Goal: Book appointment/travel/reservation

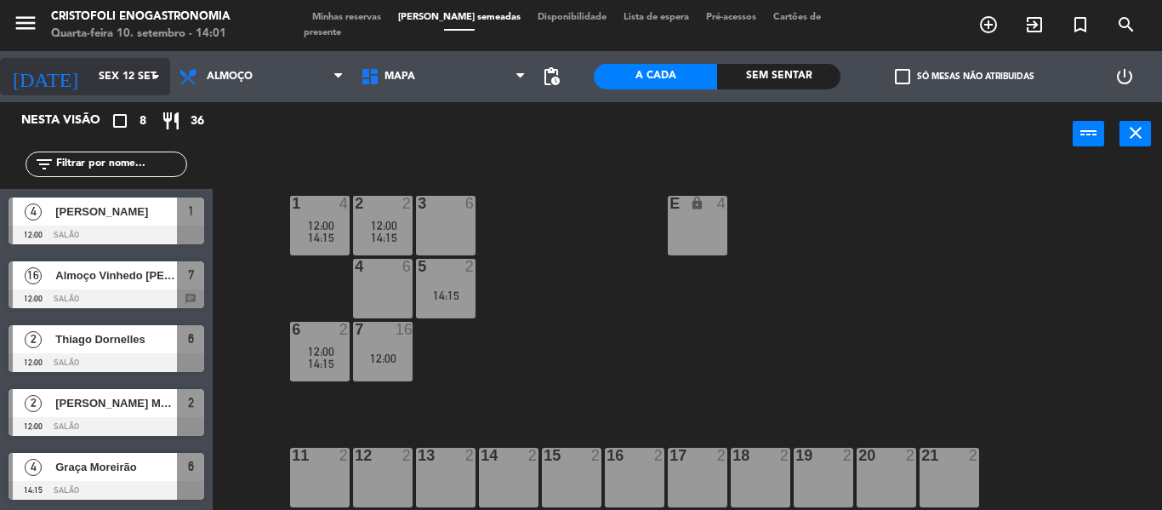
click at [158, 82] on icon "arrow_drop_down" at bounding box center [155, 76] width 20 height 20
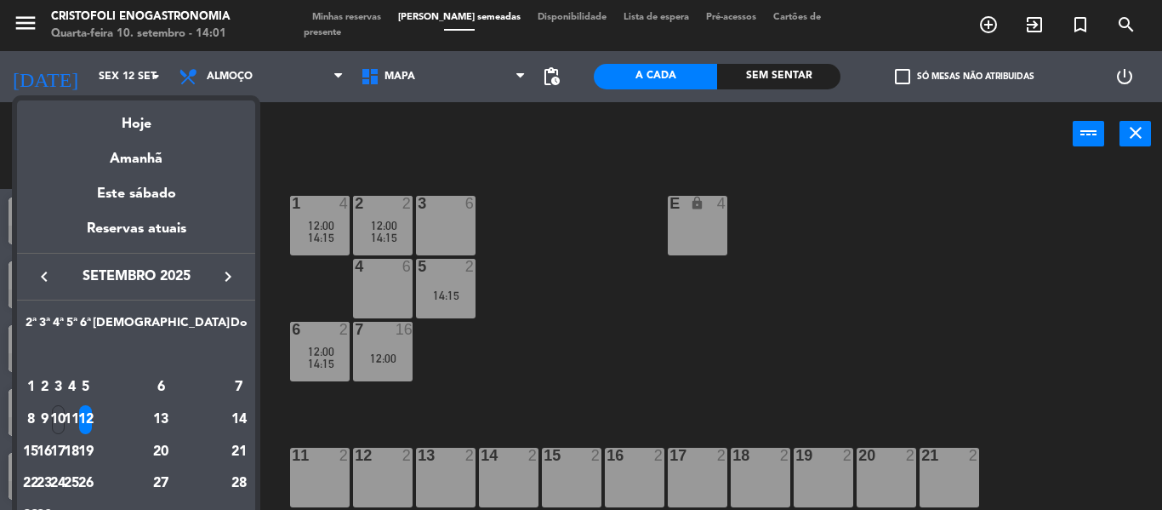
click at [225, 284] on icon "keyboard_arrow_right" at bounding box center [228, 276] width 20 height 20
click at [197, 453] on div "18" at bounding box center [161, 451] width 123 height 29
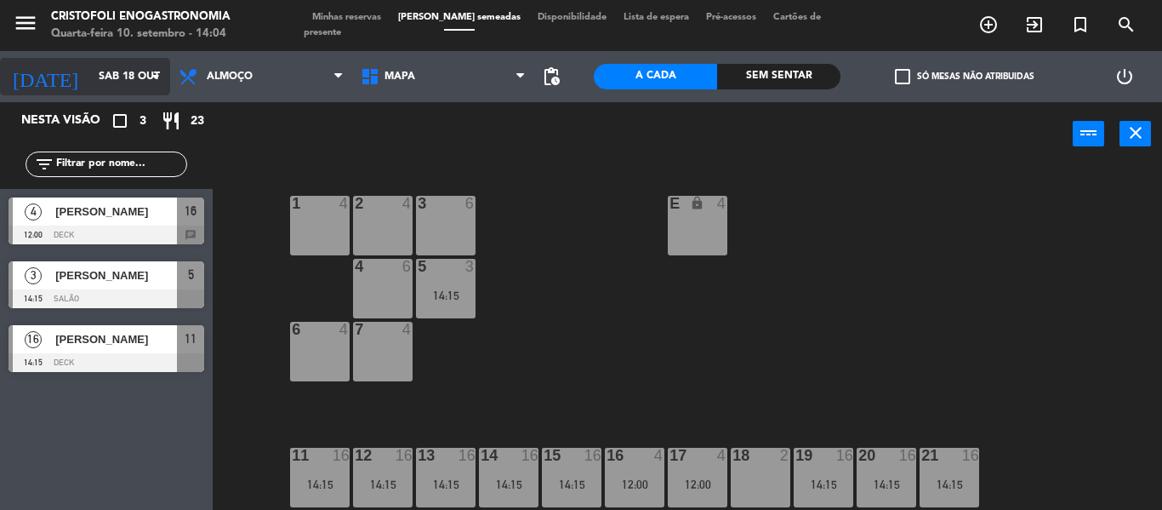
click at [149, 72] on icon "arrow_drop_down" at bounding box center [155, 76] width 20 height 20
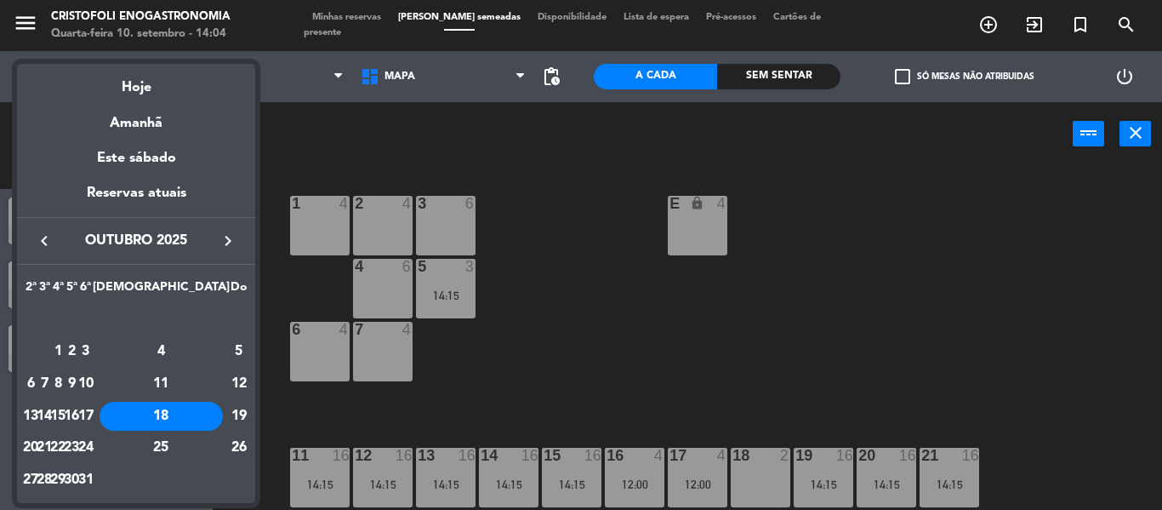
click at [221, 248] on icon "keyboard_arrow_right" at bounding box center [228, 241] width 20 height 20
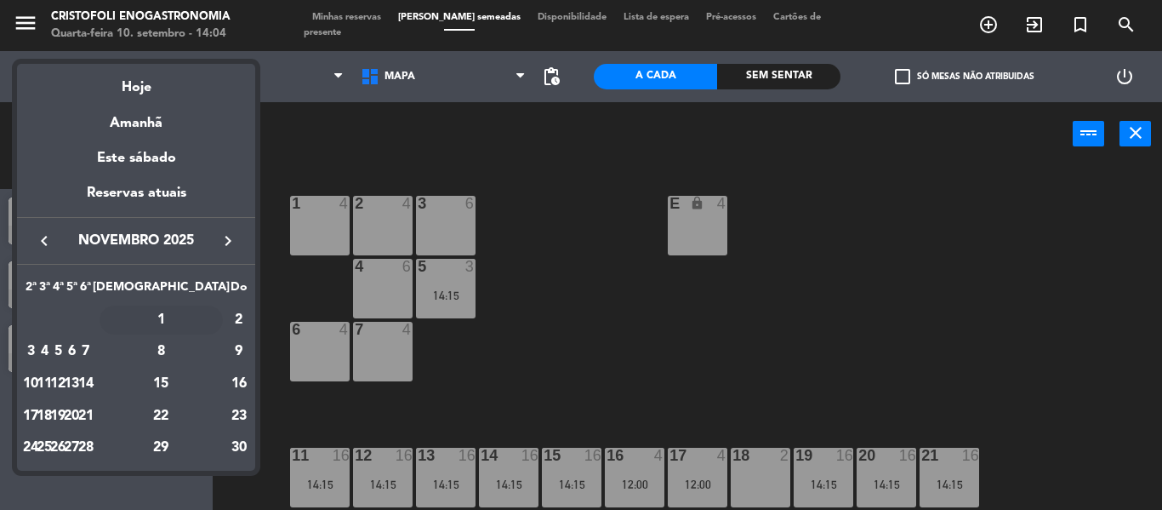
click at [194, 324] on div "1" at bounding box center [161, 319] width 123 height 29
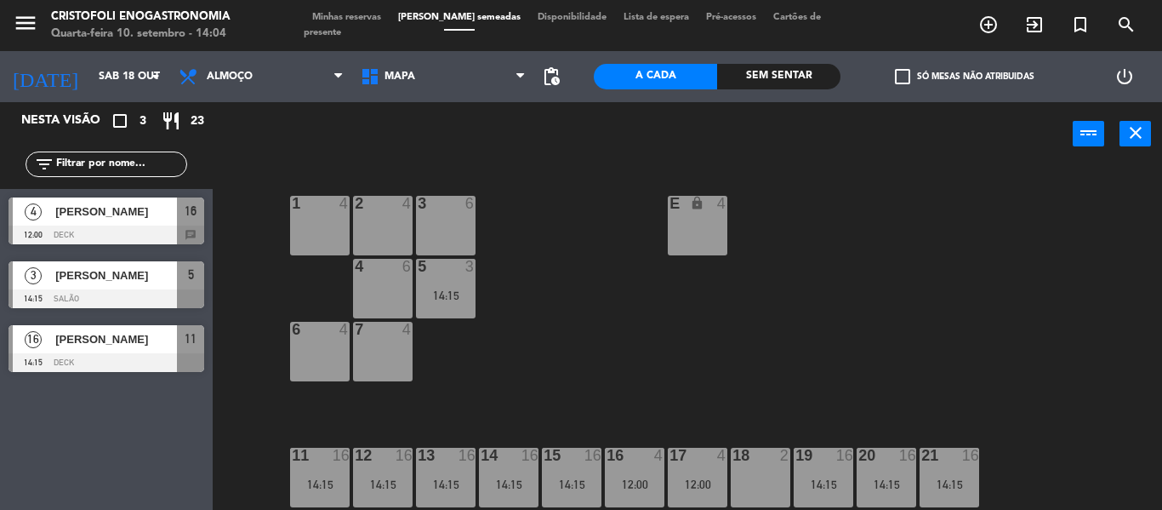
type input "[DATE]"
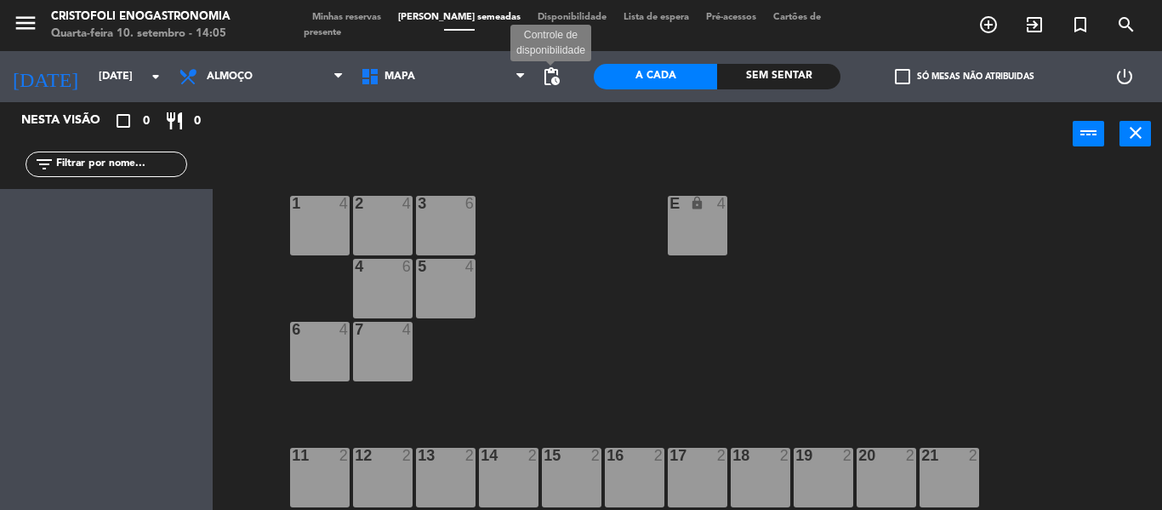
click at [551, 80] on span "pending_actions" at bounding box center [551, 76] width 20 height 20
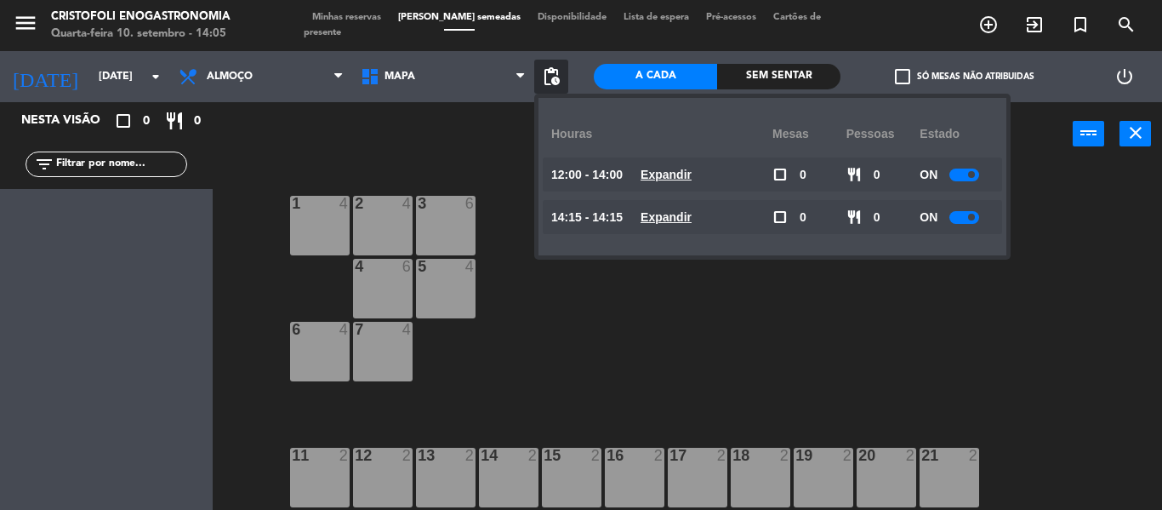
click at [527, 374] on div "1 4 2 4 3 6 E lock 4 4 6 5 4 6 4 7 4 11 2 12 2 13 2 14 2 15 2 16 2 17 2 18 2 19…" at bounding box center [694, 338] width 938 height 344
